Goal: Task Accomplishment & Management: Manage account settings

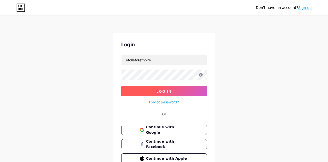
click at [169, 92] on span "Log In" at bounding box center [163, 91] width 15 height 4
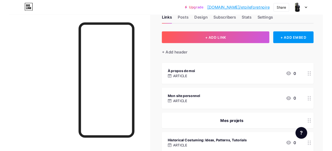
scroll to position [21, 0]
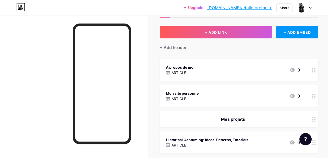
click at [249, 69] on div "À propos de moi ARTICLE 0" at bounding box center [233, 70] width 134 height 12
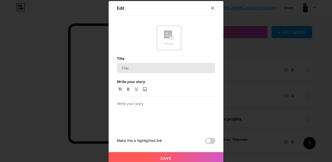
type input "À propos de moi"
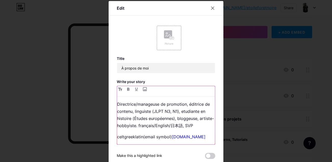
click at [183, 137] on link "[DOMAIN_NAME]" at bounding box center [189, 137] width 34 height 5
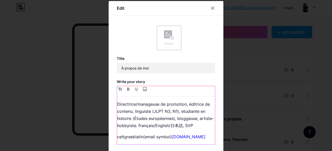
click at [183, 138] on link "[DOMAIN_NAME]" at bounding box center [189, 137] width 34 height 5
click at [197, 137] on p "celtgreeklatin(email symbol)proton. me" at bounding box center [166, 136] width 98 height 7
click at [169, 136] on p "celtgreeklatin(email symbol)proton. me" at bounding box center [166, 136] width 98 height 7
click at [141, 138] on p "celtgreeklatin(email symbol) proton. me" at bounding box center [166, 136] width 98 height 7
click at [198, 137] on p "celtgreeklatin (email symbol) proton. me" at bounding box center [166, 136] width 98 height 7
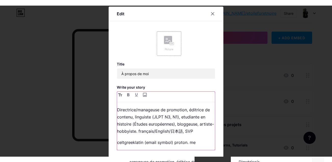
scroll to position [44, 0]
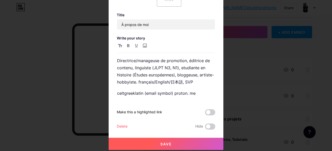
click at [192, 143] on button "Save" at bounding box center [166, 144] width 115 height 12
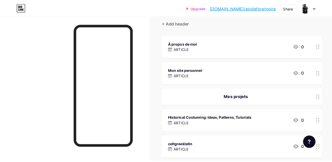
scroll to position [50, 0]
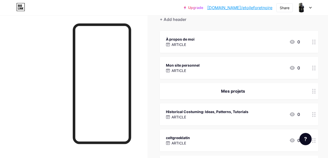
click at [197, 65] on div "Mon site personnel" at bounding box center [183, 65] width 34 height 5
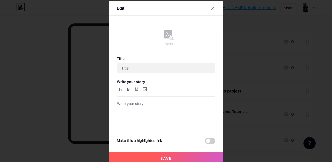
type input "Mon site personnel"
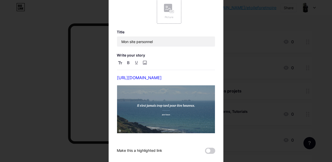
scroll to position [26, 0]
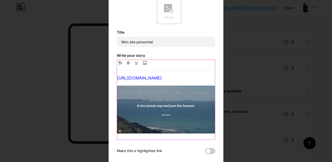
click at [162, 78] on link "[URL][DOMAIN_NAME]" at bounding box center [139, 78] width 45 height 5
click at [169, 99] on img at bounding box center [166, 110] width 98 height 48
click at [207, 78] on p "[URL][DOMAIN_NAME]" at bounding box center [166, 78] width 98 height 7
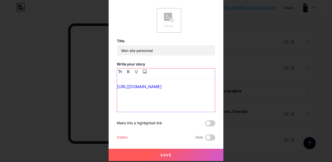
scroll to position [18, 0]
click at [142, 70] on input "file" at bounding box center [145, 72] width 6 height 6
type input "C:\fakepath\StyleCapture_2025-09-20_15-05-12_650.png"
click at [167, 97] on p at bounding box center [166, 97] width 98 height 7
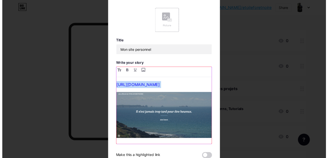
scroll to position [53, 0]
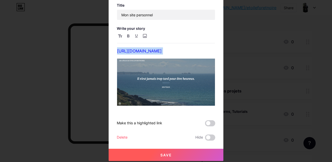
drag, startPoint x: 158, startPoint y: 153, endPoint x: 163, endPoint y: 153, distance: 5.1
click at [159, 153] on button "Save" at bounding box center [166, 155] width 115 height 12
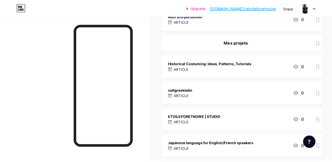
scroll to position [100, 0]
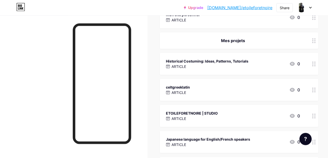
click at [211, 61] on div "Historical Costuming: Ideas, Patterns, Tutorials" at bounding box center [207, 60] width 82 height 5
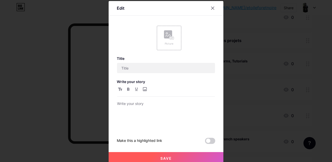
type input "Historical Costuming: Ideas, Patterns, Tutorials"
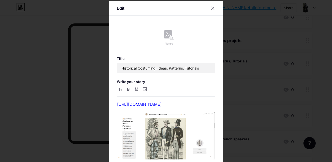
click at [181, 133] on img at bounding box center [166, 136] width 98 height 48
click at [184, 130] on img at bounding box center [166, 136] width 98 height 48
click at [195, 128] on img at bounding box center [166, 136] width 98 height 48
click at [211, 106] on p "[URL][DOMAIN_NAME]" at bounding box center [166, 104] width 98 height 7
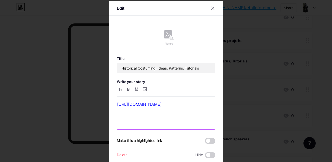
click at [154, 104] on link "[URL][DOMAIN_NAME]" at bounding box center [139, 104] width 45 height 5
click at [136, 116] on p at bounding box center [166, 115] width 98 height 7
click at [135, 112] on p at bounding box center [166, 115] width 98 height 7
click at [142, 91] on input "file" at bounding box center [145, 89] width 6 height 6
type input "C:\fakepath\StyleCapture_2025-09-20_15-08-21_904.png"
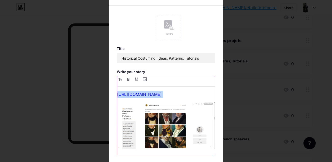
scroll to position [23, 0]
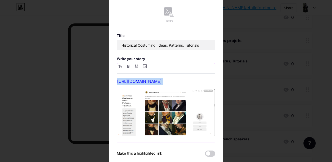
click at [146, 130] on img at bounding box center [166, 112] width 98 height 47
click at [127, 124] on img at bounding box center [166, 112] width 98 height 47
click at [150, 111] on img at bounding box center [166, 112] width 98 height 47
click at [175, 109] on img at bounding box center [166, 112] width 98 height 47
click at [177, 131] on img at bounding box center [166, 112] width 98 height 47
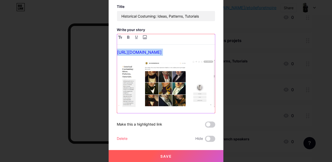
scroll to position [53, 0]
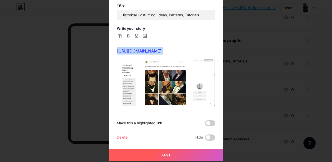
drag, startPoint x: 185, startPoint y: 155, endPoint x: 203, endPoint y: 152, distance: 18.1
click at [185, 155] on button "Save" at bounding box center [166, 155] width 115 height 12
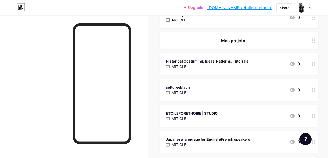
click at [203, 85] on div "celtgreeklatin ARTICLE 0" at bounding box center [233, 90] width 134 height 12
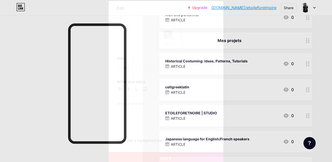
type input "celtgreeklatin"
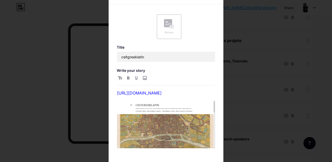
scroll to position [10, 0]
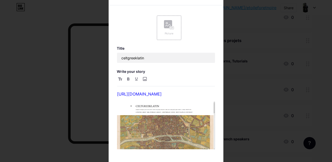
click at [324, 88] on div at bounding box center [166, 71] width 332 height 162
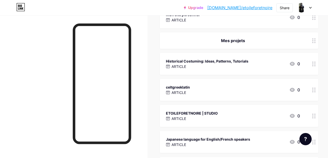
click at [235, 113] on div "ETOILEFORETNOIRE | STUDIO ARTICLE 0" at bounding box center [233, 116] width 134 height 12
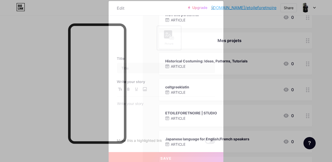
type input "ETOILEFORETNOIRE | STUDIO"
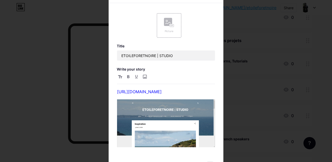
scroll to position [12, 0]
click at [323, 82] on div at bounding box center [166, 69] width 332 height 162
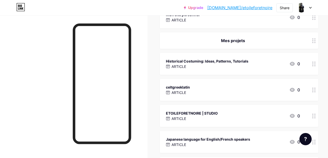
click at [258, 140] on div "Japanese language for English/French speakers ARTICLE 0" at bounding box center [233, 142] width 134 height 12
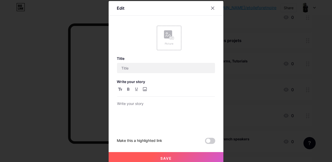
type input "Japanese language for English/French speakers"
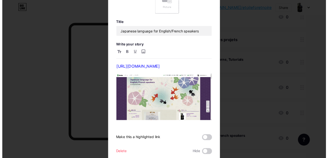
scroll to position [37, 0]
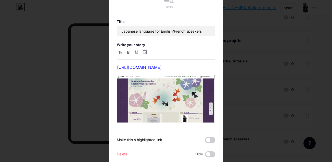
click at [324, 91] on div at bounding box center [166, 44] width 332 height 162
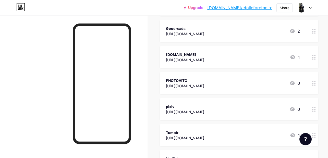
scroll to position [316, 0]
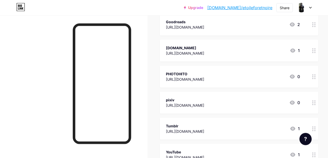
click at [198, 51] on div "[URL][DOMAIN_NAME]" at bounding box center [185, 53] width 38 height 5
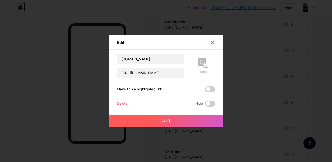
click at [213, 41] on icon at bounding box center [213, 42] width 4 height 4
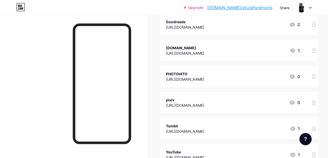
click at [273, 103] on div "pixiv [URL][DOMAIN_NAME] 0" at bounding box center [233, 103] width 134 height 12
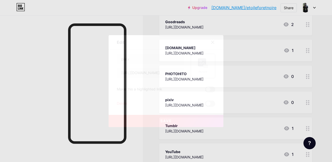
click at [121, 104] on div "Delete" at bounding box center [122, 104] width 11 height 6
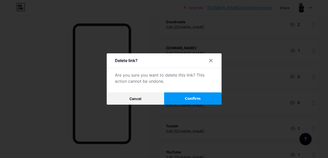
click at [189, 101] on span "Confirm" at bounding box center [193, 98] width 16 height 5
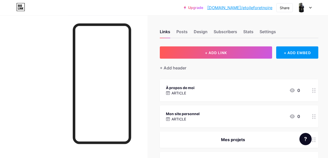
scroll to position [0, 0]
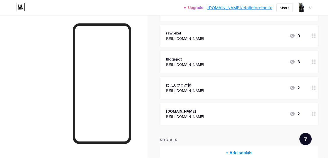
scroll to position [462, 0]
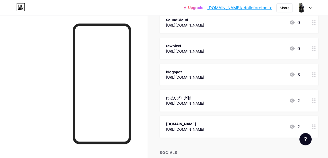
scroll to position [487, 0]
